Goal: Transaction & Acquisition: Purchase product/service

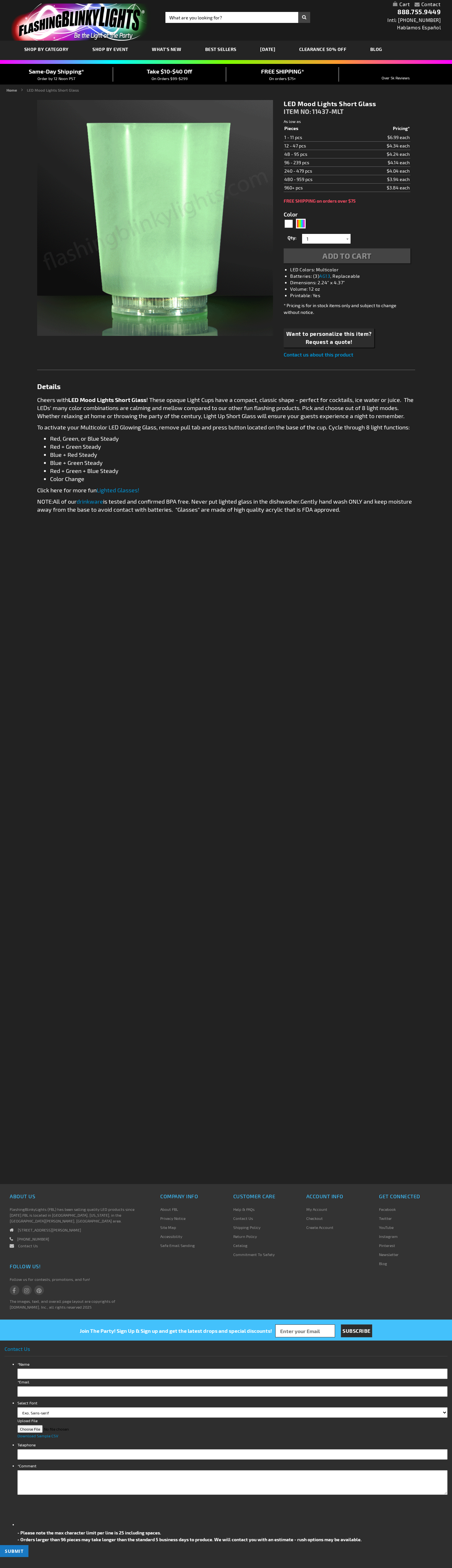
type input "5659"
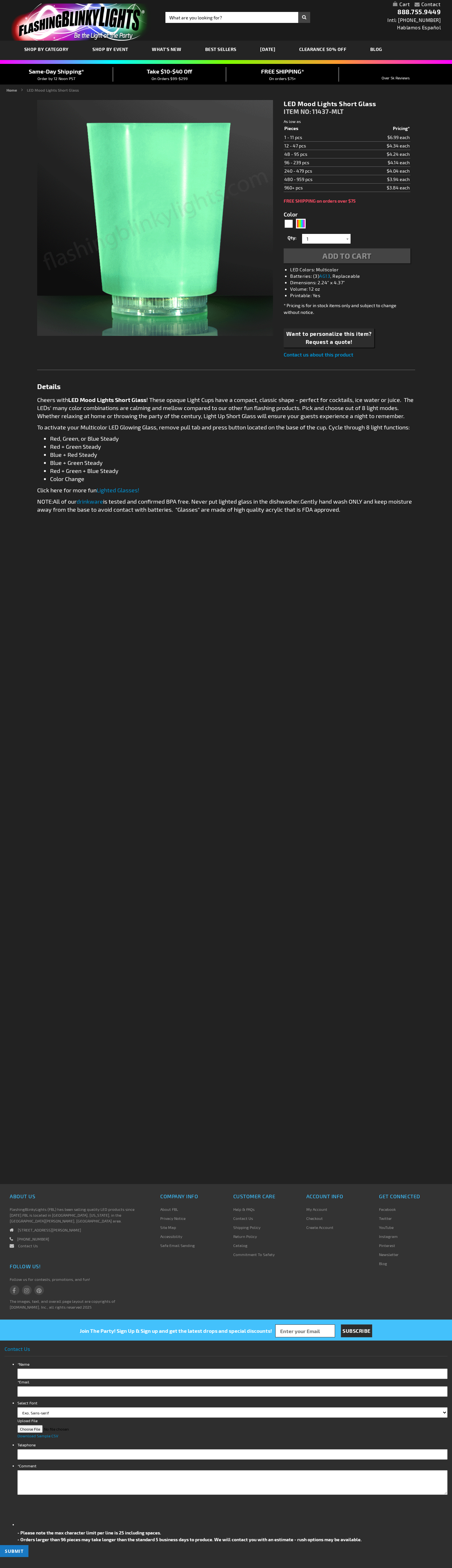
type input "5659"
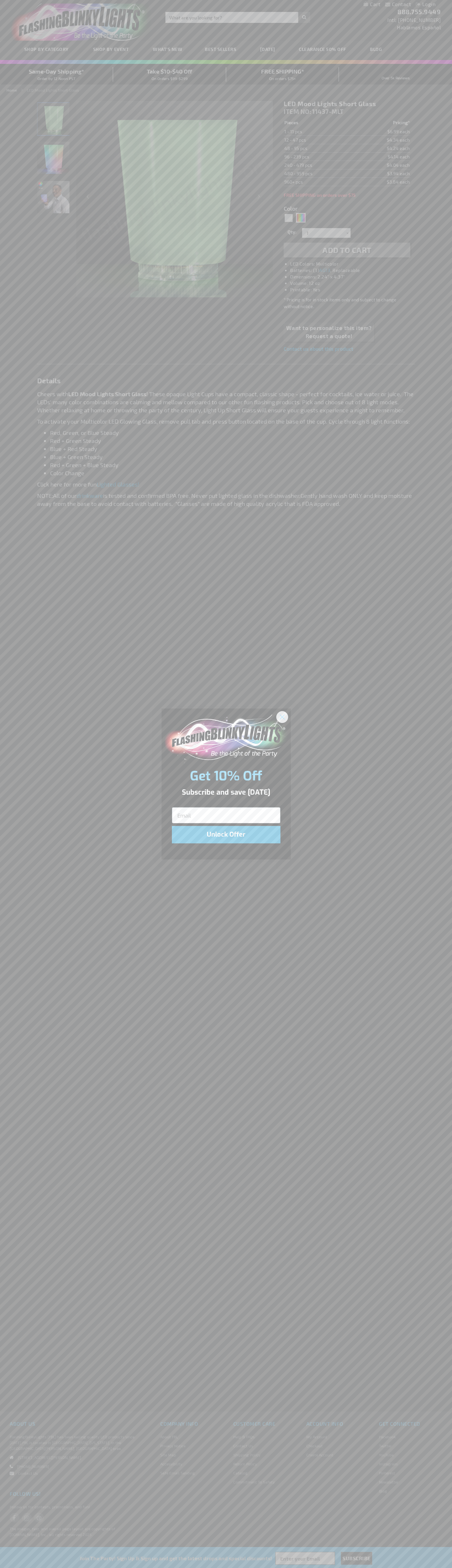
click at [282, 716] on icon "Close dialog" at bounding box center [281, 716] width 4 height 4
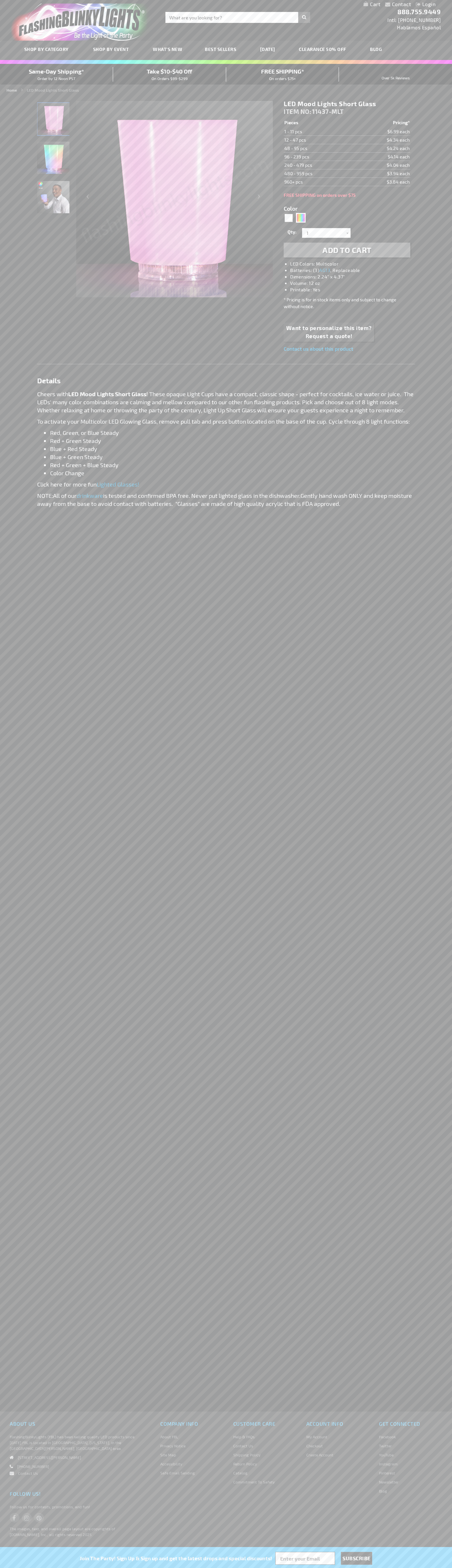
click at [233, 433] on li "Red, Green, or Blue Steady" at bounding box center [232, 432] width 365 height 8
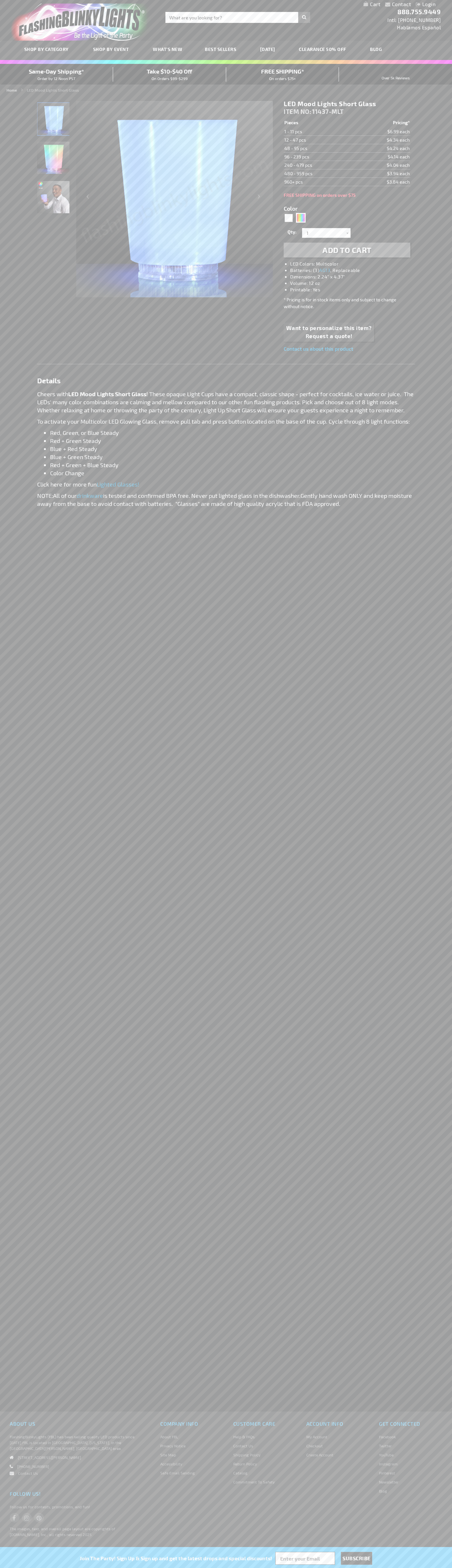
click at [347, 250] on span "Add to Cart" at bounding box center [347, 250] width 49 height 9
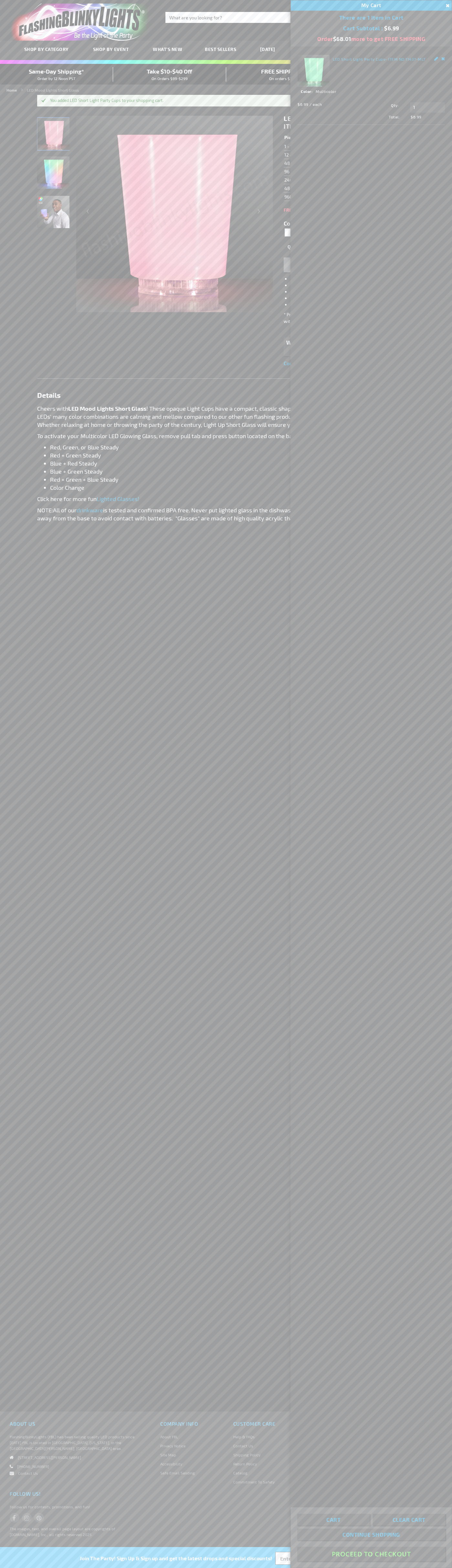
click at [371, 1554] on button "Proceed To Checkout" at bounding box center [371, 1554] width 148 height 15
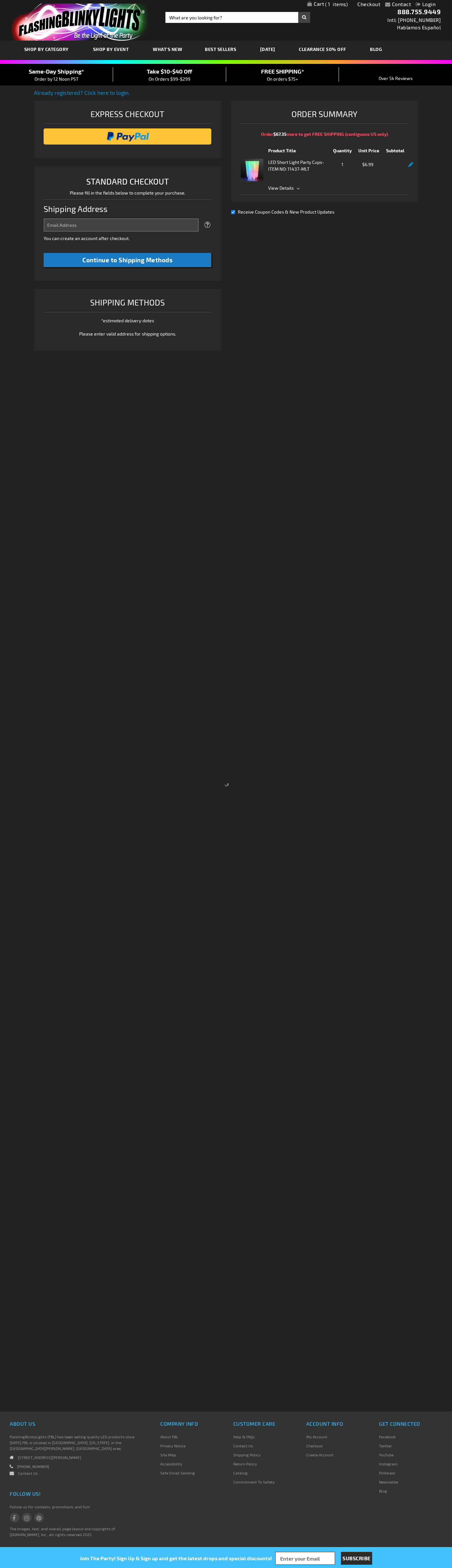
select select "US"
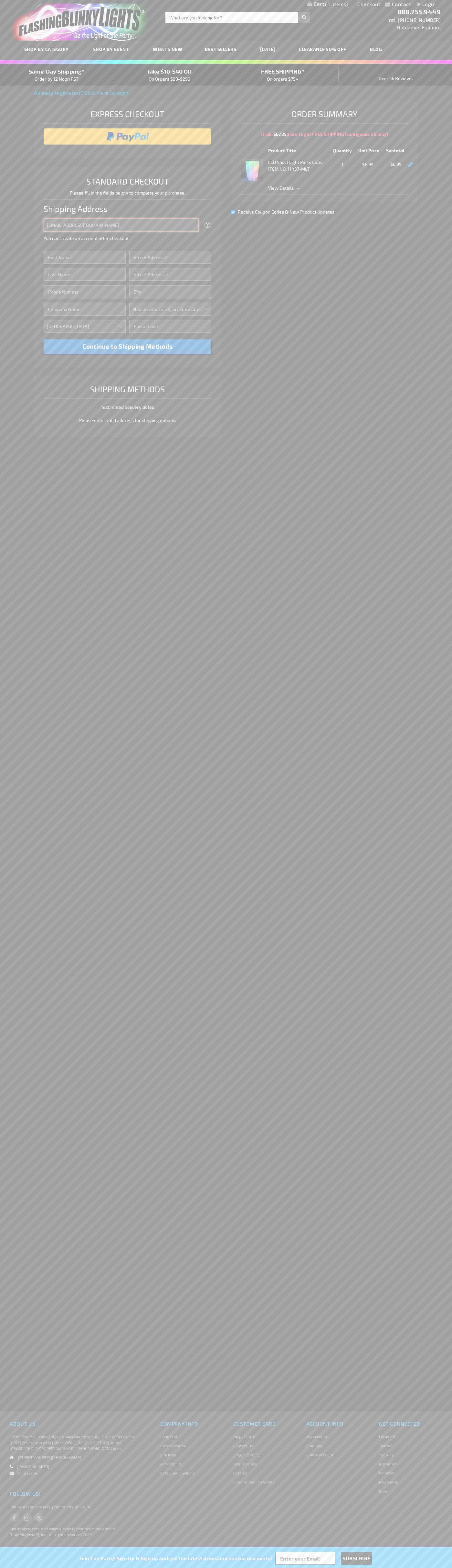
type input "johnsmith005@storebotmail.joonix.net"
type input "John"
type input "76 Ninth Avenue"
type input "First floor"
type input "new york"
